Goal: Information Seeking & Learning: Learn about a topic

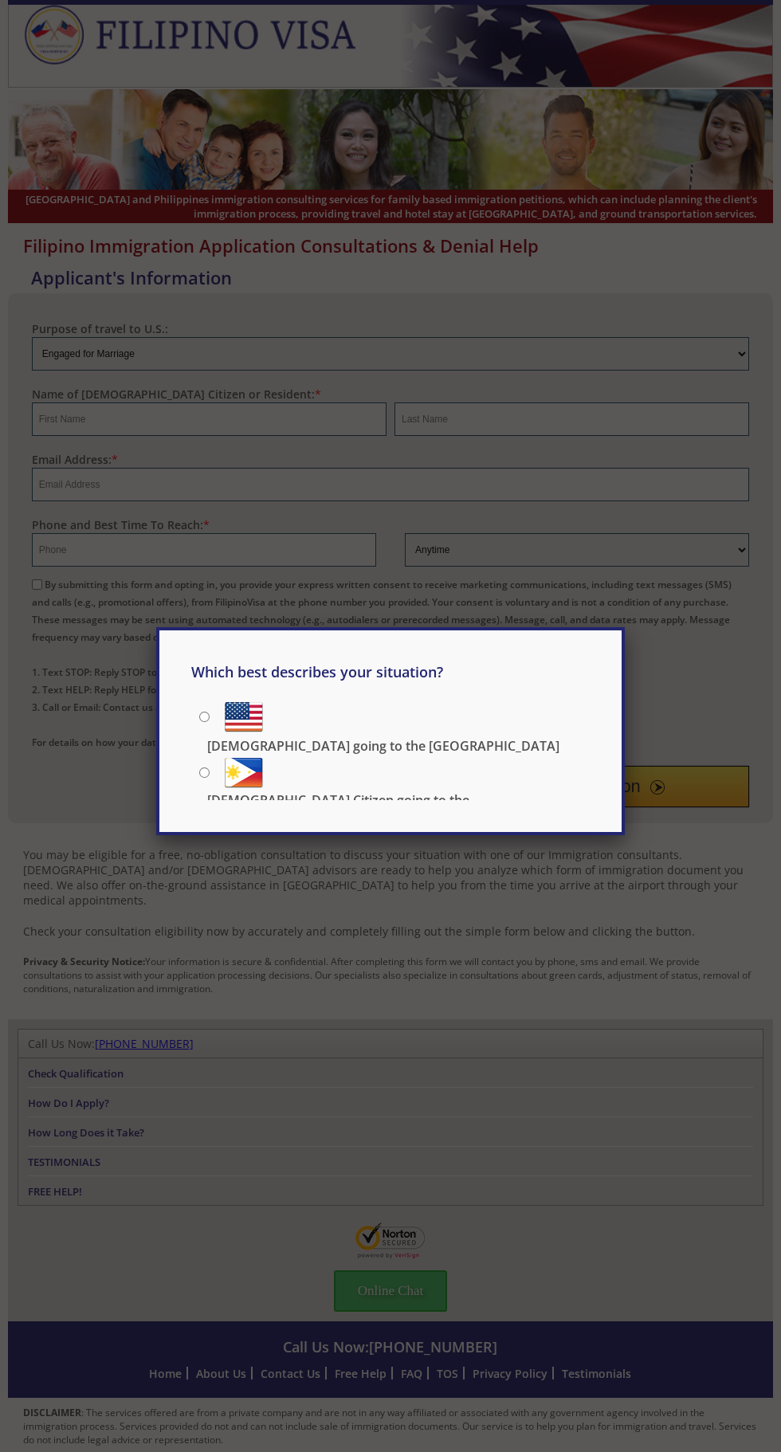
click at [456, 711] on label "[DEMOGRAPHIC_DATA] going to the [GEOGRAPHIC_DATA]" at bounding box center [394, 715] width 390 height 36
click at [210, 712] on input "[DEMOGRAPHIC_DATA] going to the [GEOGRAPHIC_DATA]" at bounding box center [204, 717] width 10 height 10
radio input "true"
